Goal: Find specific page/section: Find specific page/section

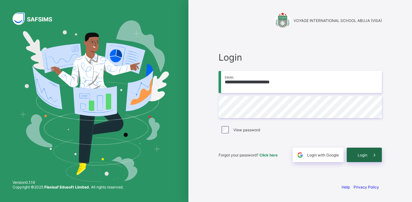
click at [367, 154] on span at bounding box center [374, 154] width 14 height 14
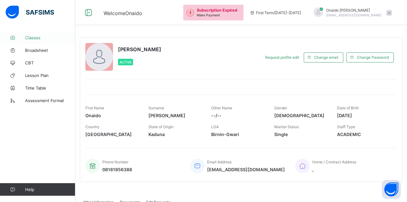
click at [41, 38] on span "Classes" at bounding box center [50, 37] width 50 height 5
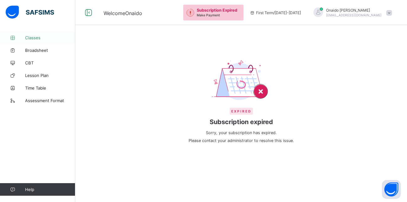
click at [37, 36] on span "Classes" at bounding box center [50, 37] width 50 height 5
click at [36, 53] on link "Broadsheet" at bounding box center [37, 50] width 75 height 13
click at [29, 35] on span "Classes" at bounding box center [50, 37] width 50 height 5
